Goal: Information Seeking & Learning: Learn about a topic

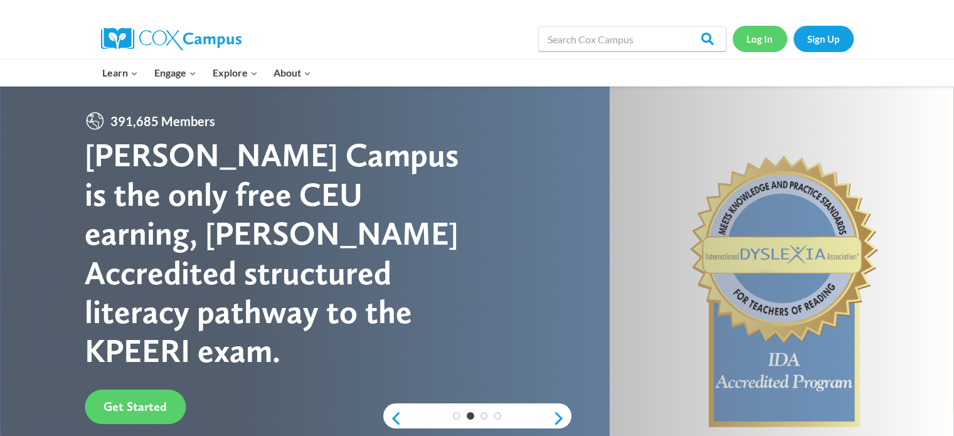
click at [744, 43] on link "Log In" at bounding box center [760, 39] width 55 height 26
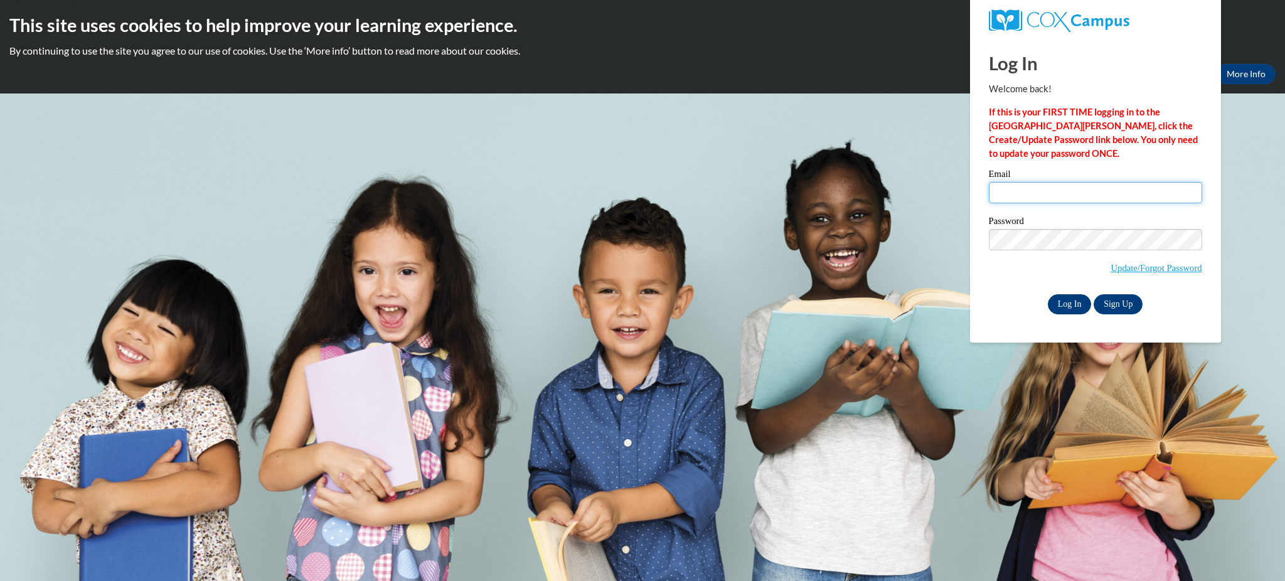
type input "hcurty@kusd.edu"
click at [1074, 301] on input "Log In" at bounding box center [1070, 304] width 44 height 20
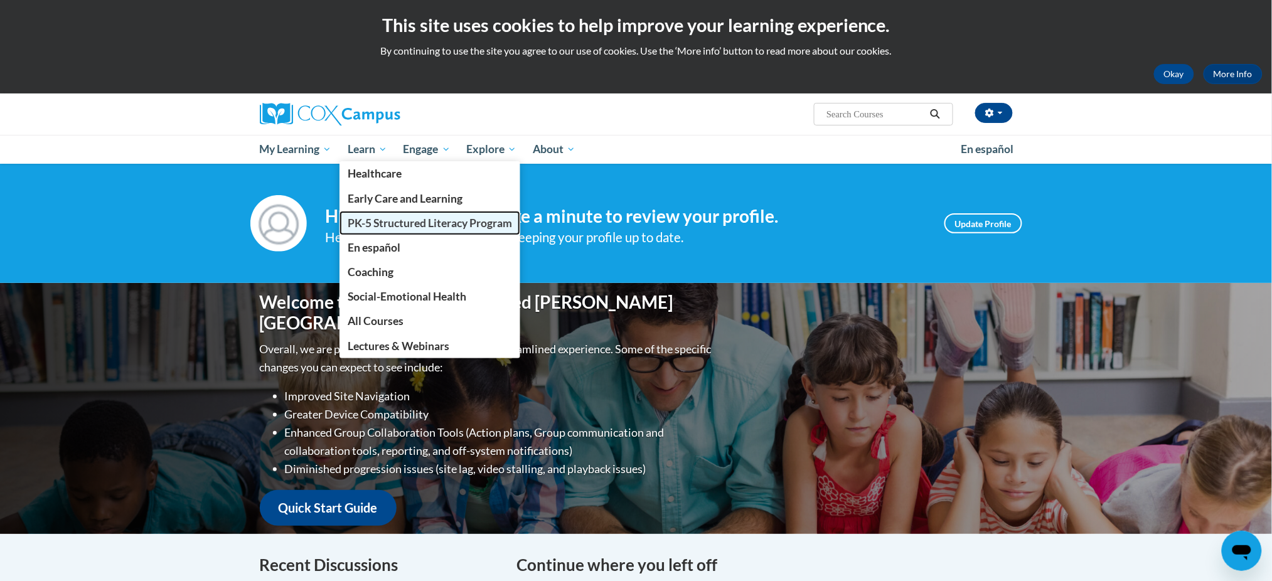
click at [380, 217] on span "PK-5 Structured Literacy Program" at bounding box center [430, 222] width 164 height 13
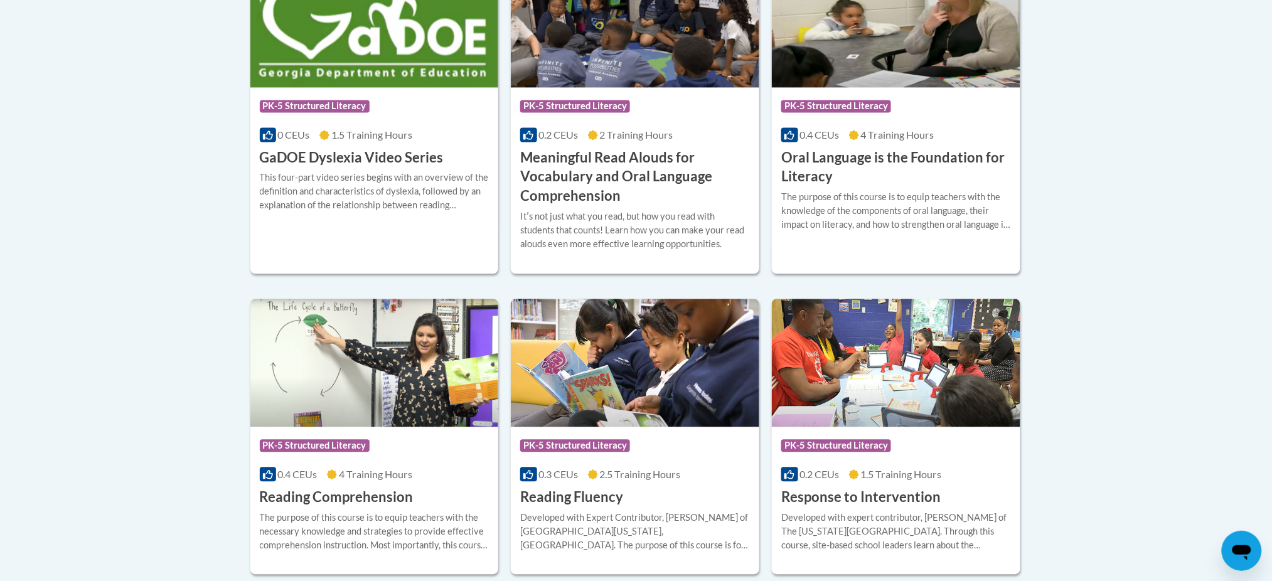
scroll to position [1087, 0]
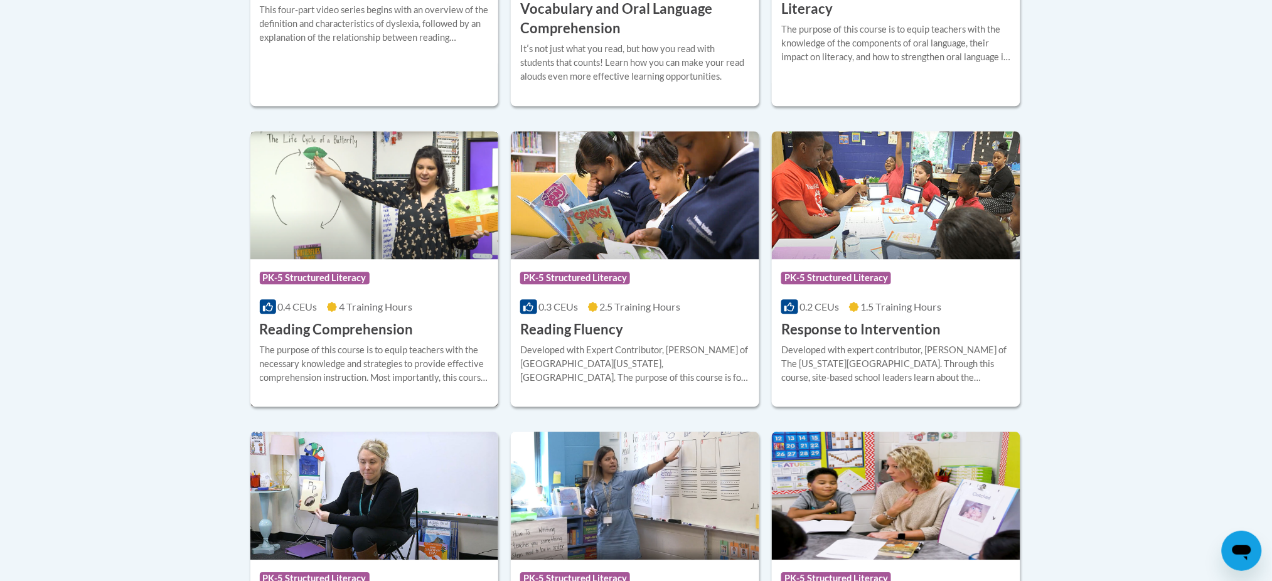
click at [419, 287] on div "Course Category: PK-5 Structured Literacy" at bounding box center [375, 279] width 230 height 28
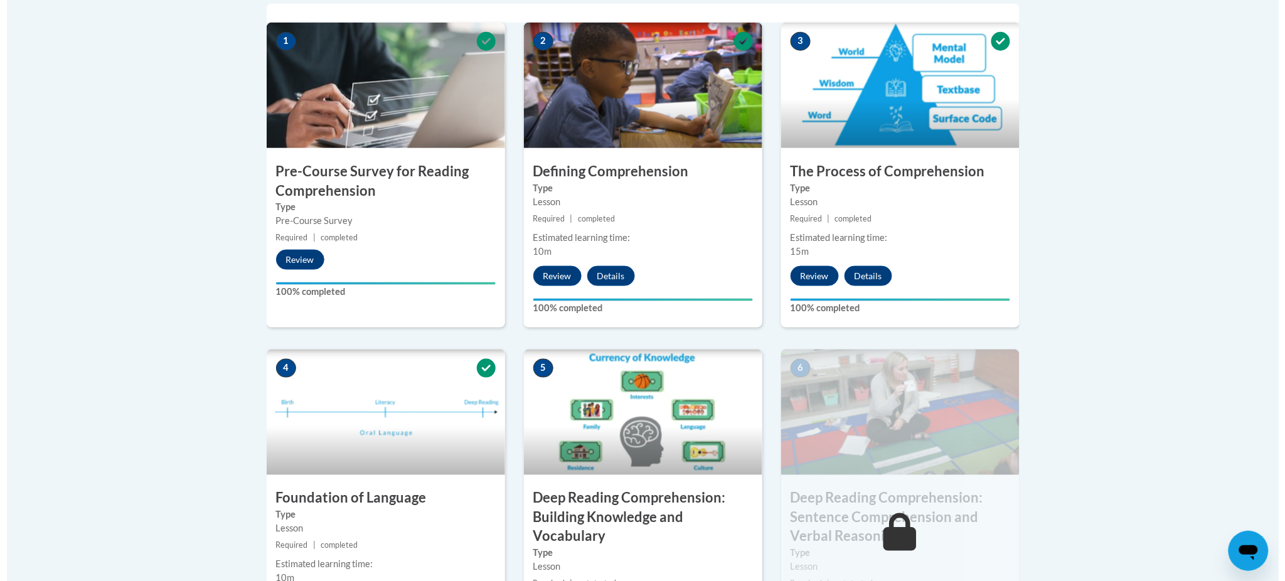
scroll to position [669, 0]
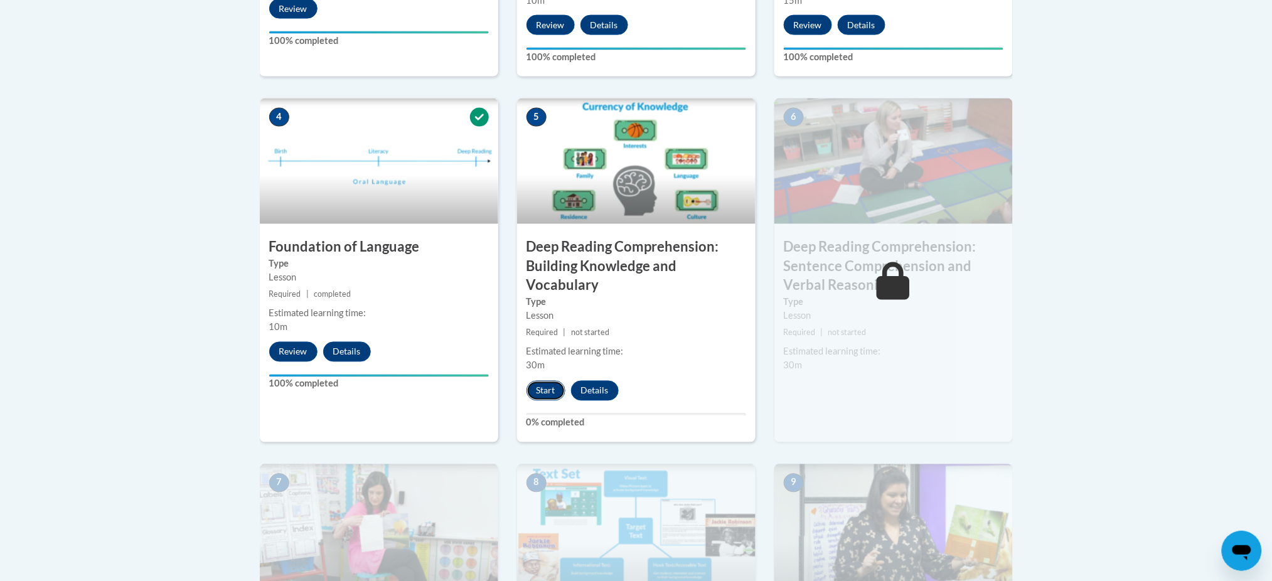
click at [540, 396] on button "Start" at bounding box center [545, 391] width 39 height 20
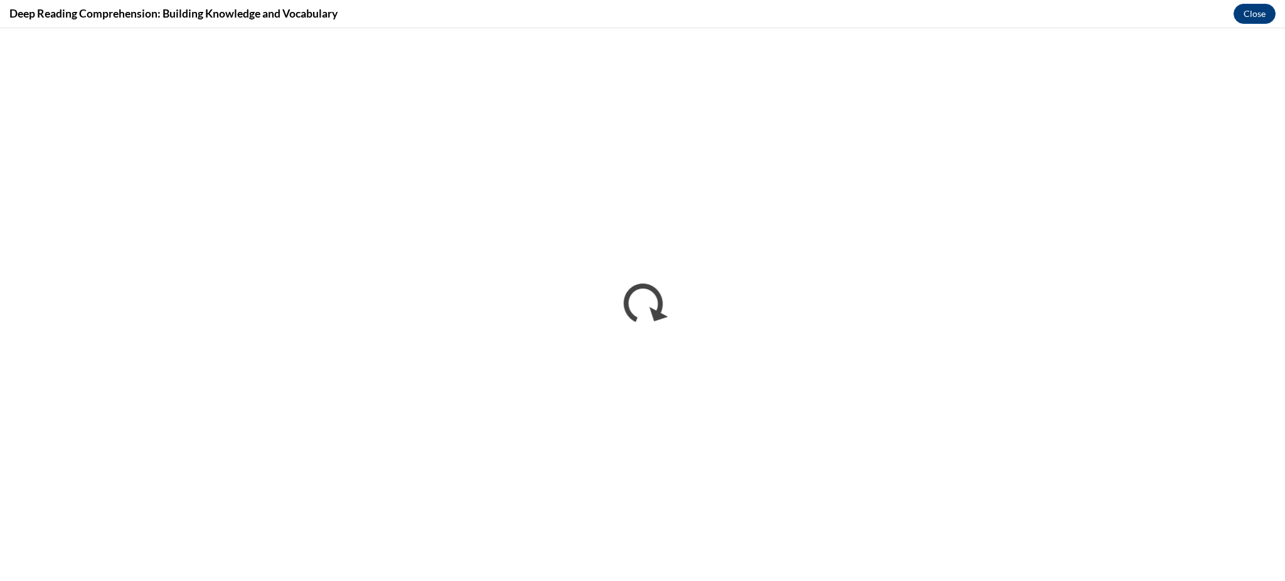
scroll to position [0, 0]
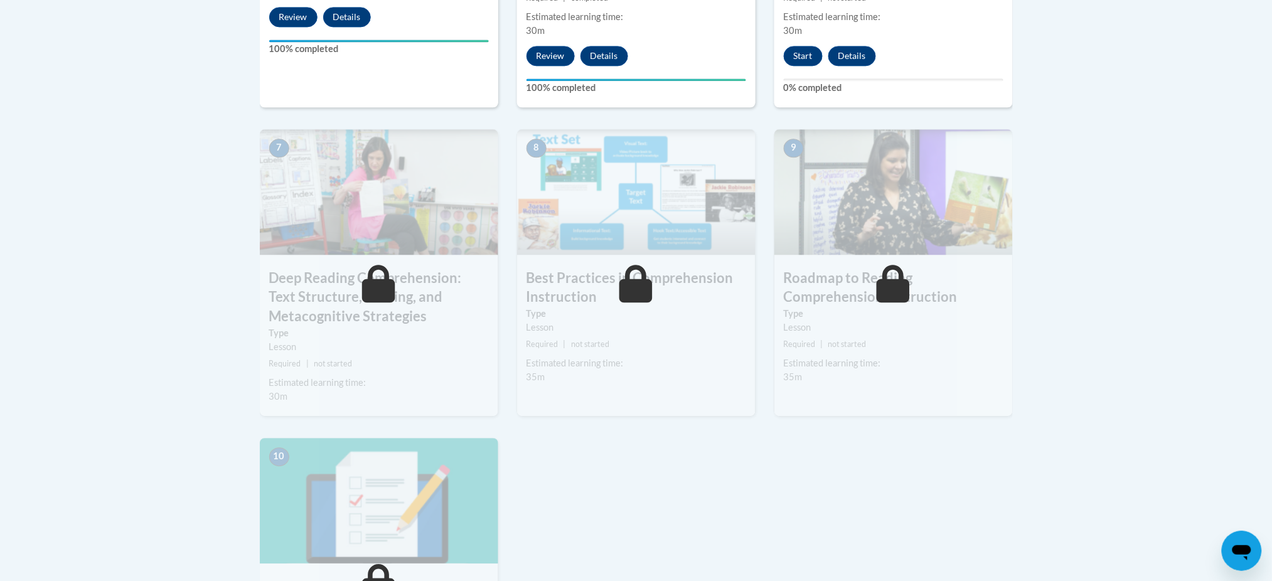
scroll to position [920, 0]
